Goal: Check status: Check status

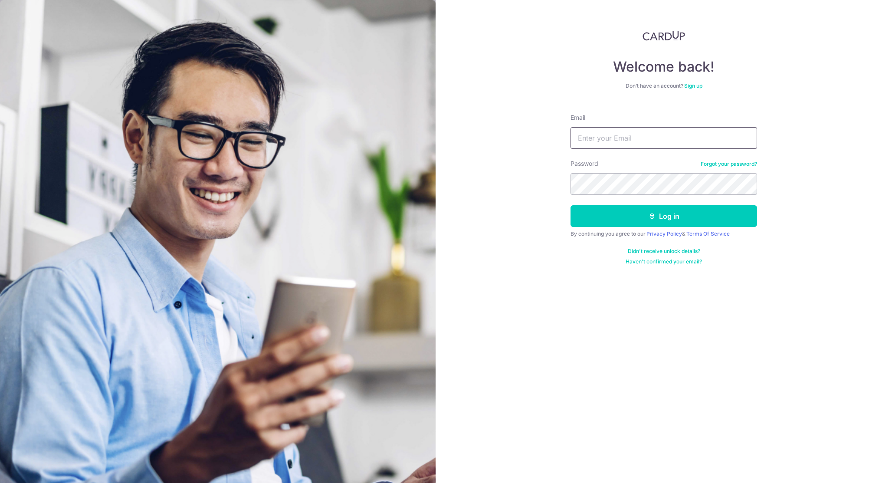
click at [668, 144] on input "Email" at bounding box center [663, 138] width 186 height 22
click at [0, 482] on com-1password-button at bounding box center [0, 483] width 0 height 0
type input "[DOMAIN_NAME][EMAIL_ADDRESS][DOMAIN_NAME]"
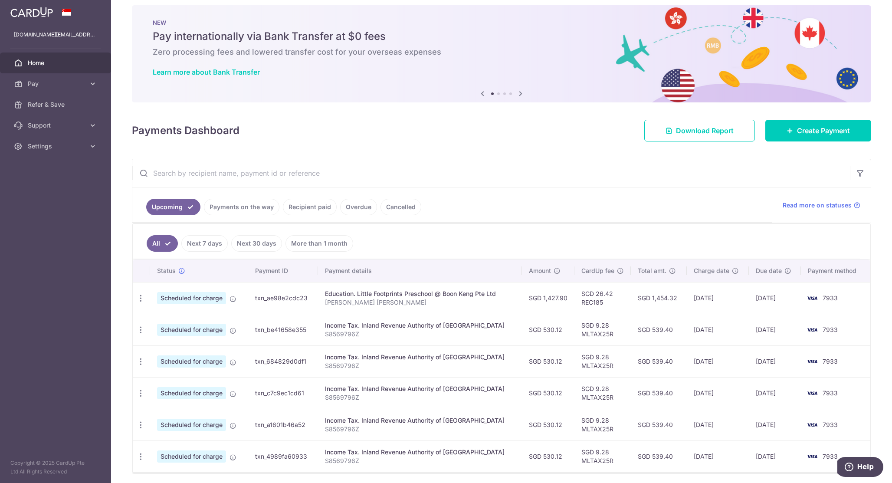
scroll to position [11, 0]
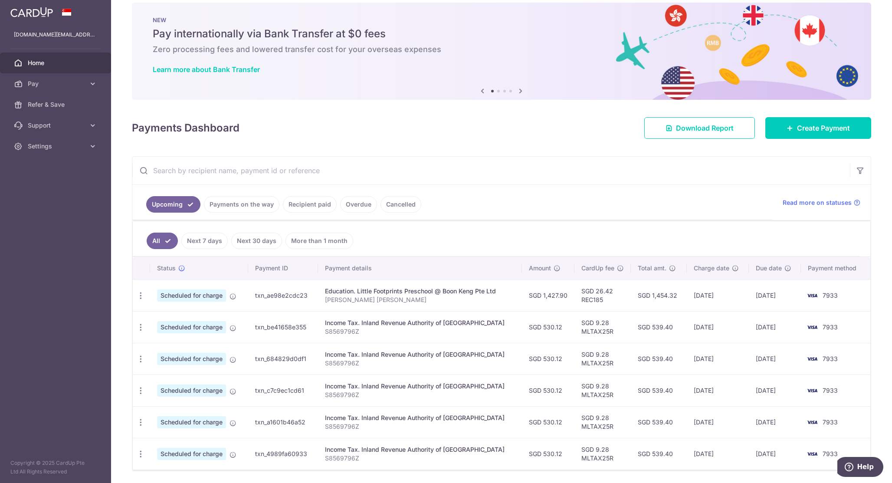
click at [309, 203] on link "Recipient paid" at bounding box center [310, 204] width 54 height 16
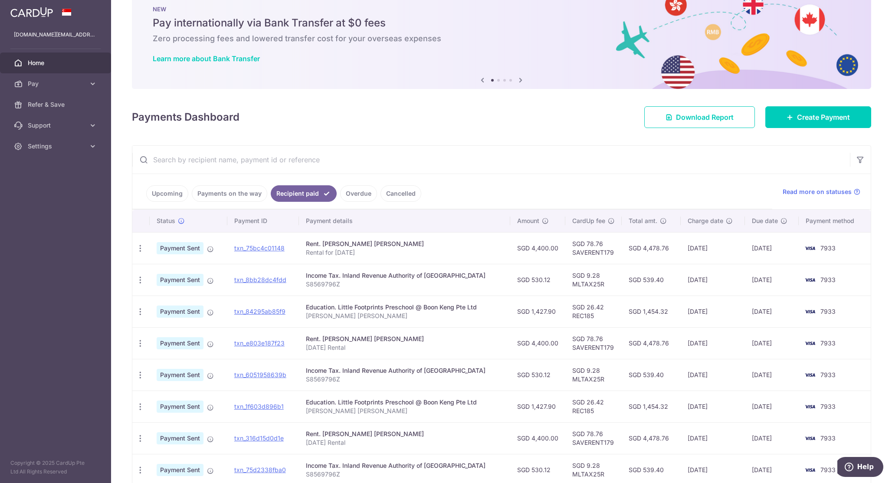
scroll to position [23, 0]
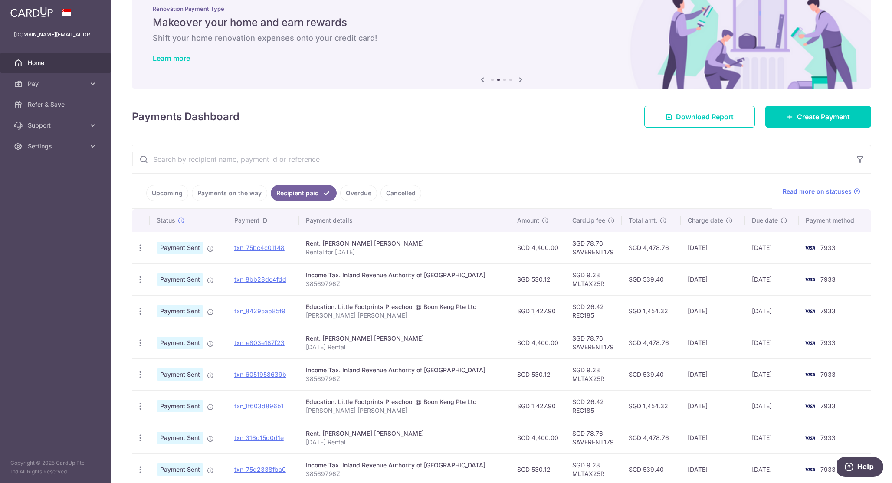
click at [441, 84] on img at bounding box center [501, 39] width 739 height 97
